Goal: Check status

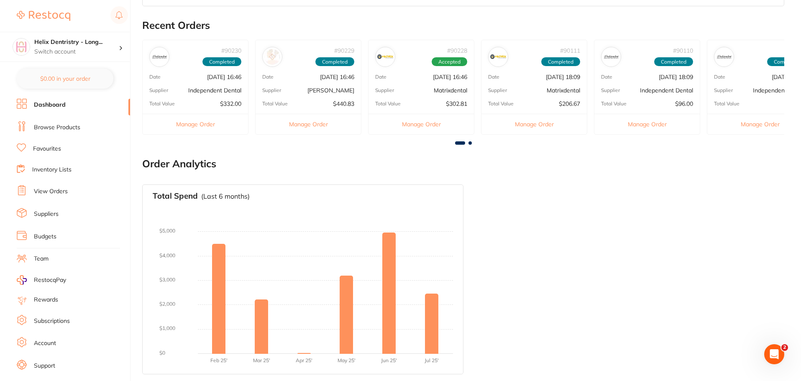
click at [471, 142] on span at bounding box center [469, 142] width 3 height 3
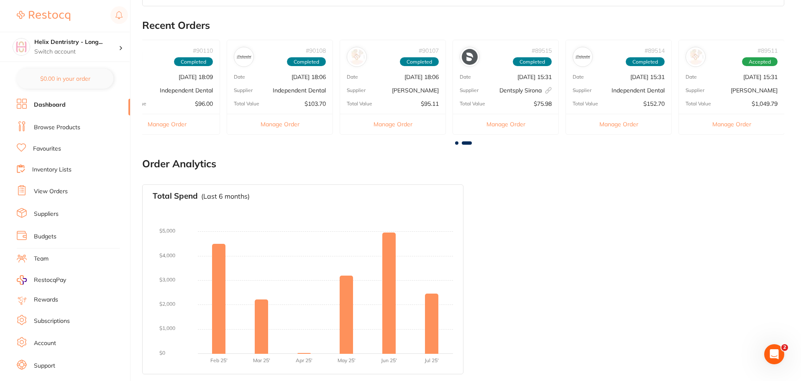
scroll to position [0, 480]
click at [701, 65] on div "# 89511 Accepted" at bounding box center [730, 53] width 105 height 27
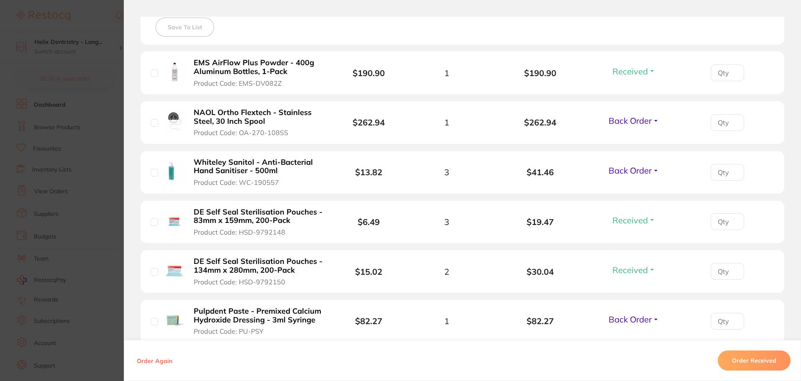
scroll to position [251, 0]
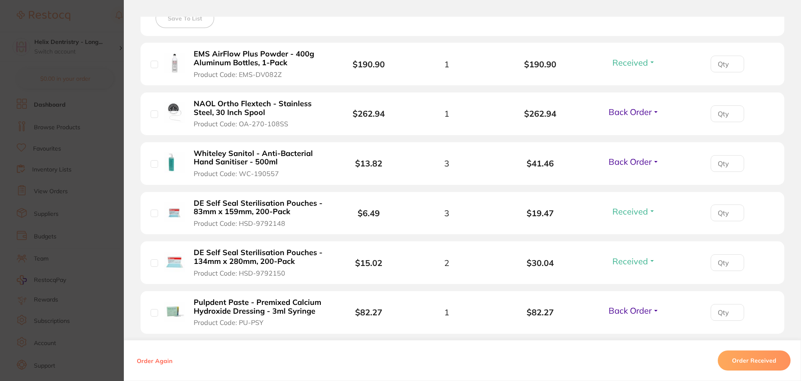
click at [639, 161] on span "Back Order" at bounding box center [629, 161] width 43 height 10
click at [631, 181] on span "Received" at bounding box center [633, 179] width 21 height 6
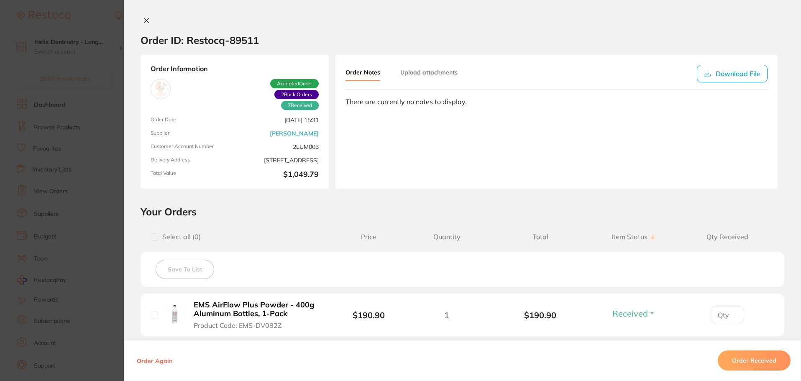
click at [437, 74] on button "Upload attachments" at bounding box center [428, 72] width 57 height 15
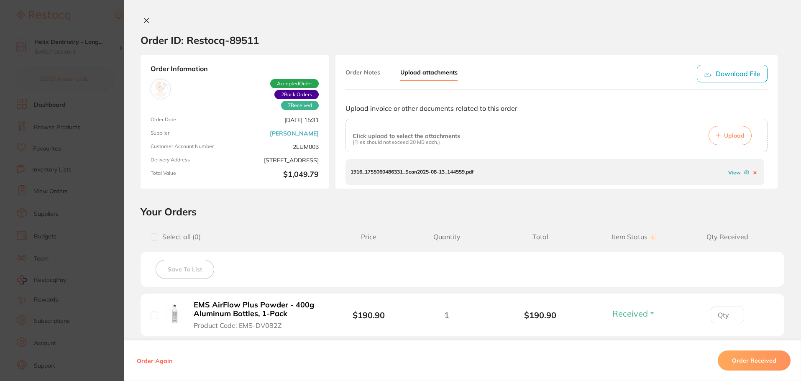
scroll to position [156, 0]
